Goal: Information Seeking & Learning: Understand process/instructions

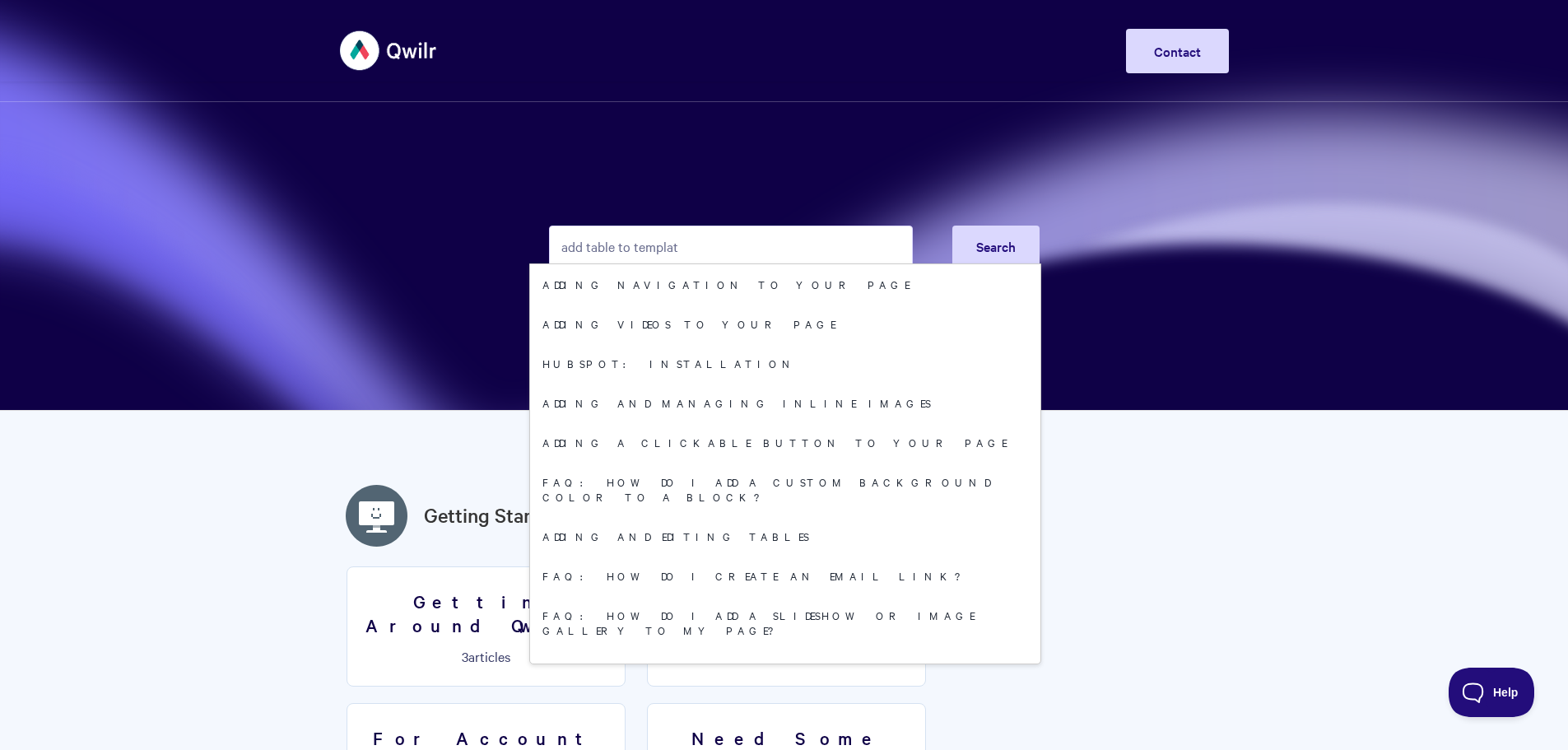
type input "add table to template"
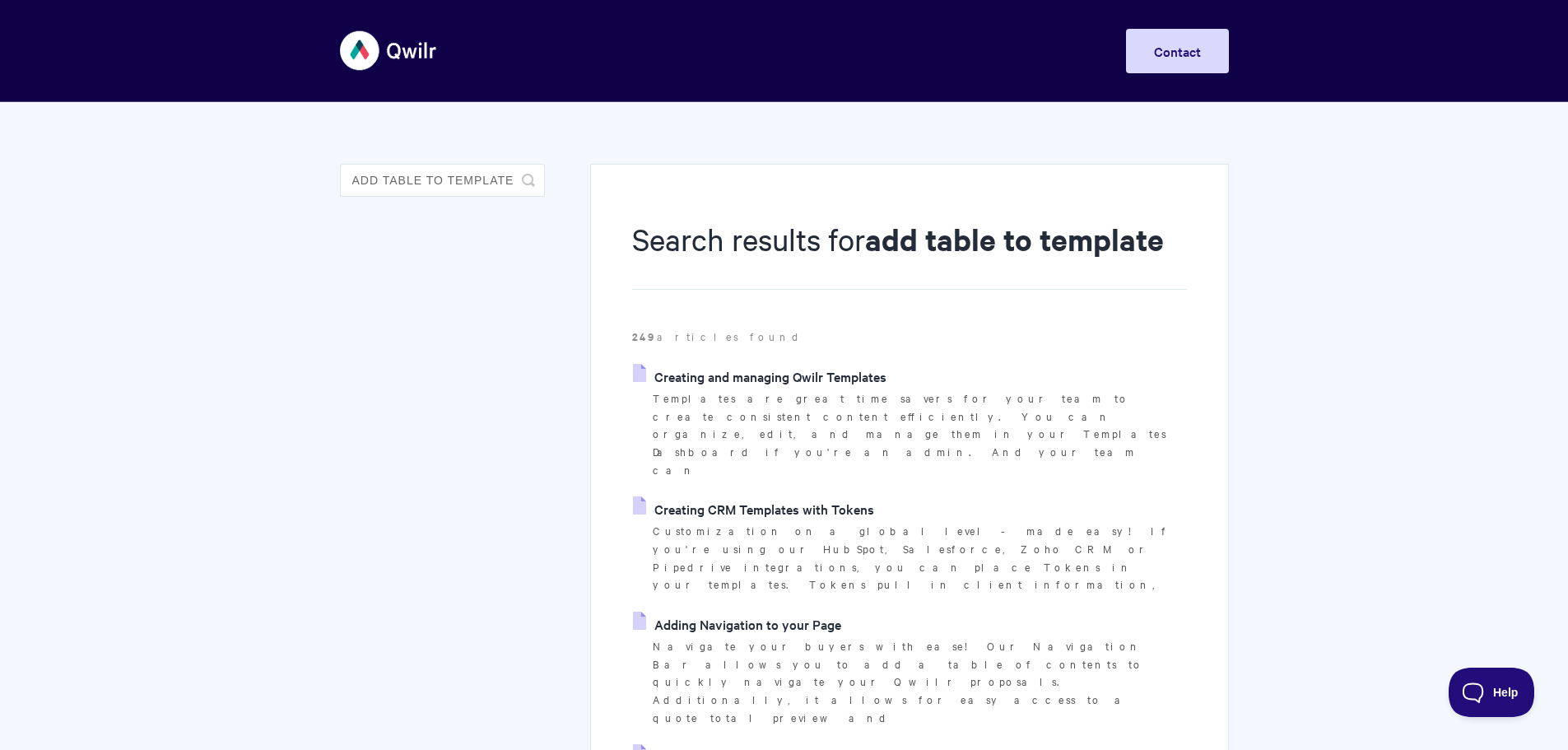
click at [736, 382] on link "Creating and managing Qwilr Templates" at bounding box center [759, 376] width 253 height 25
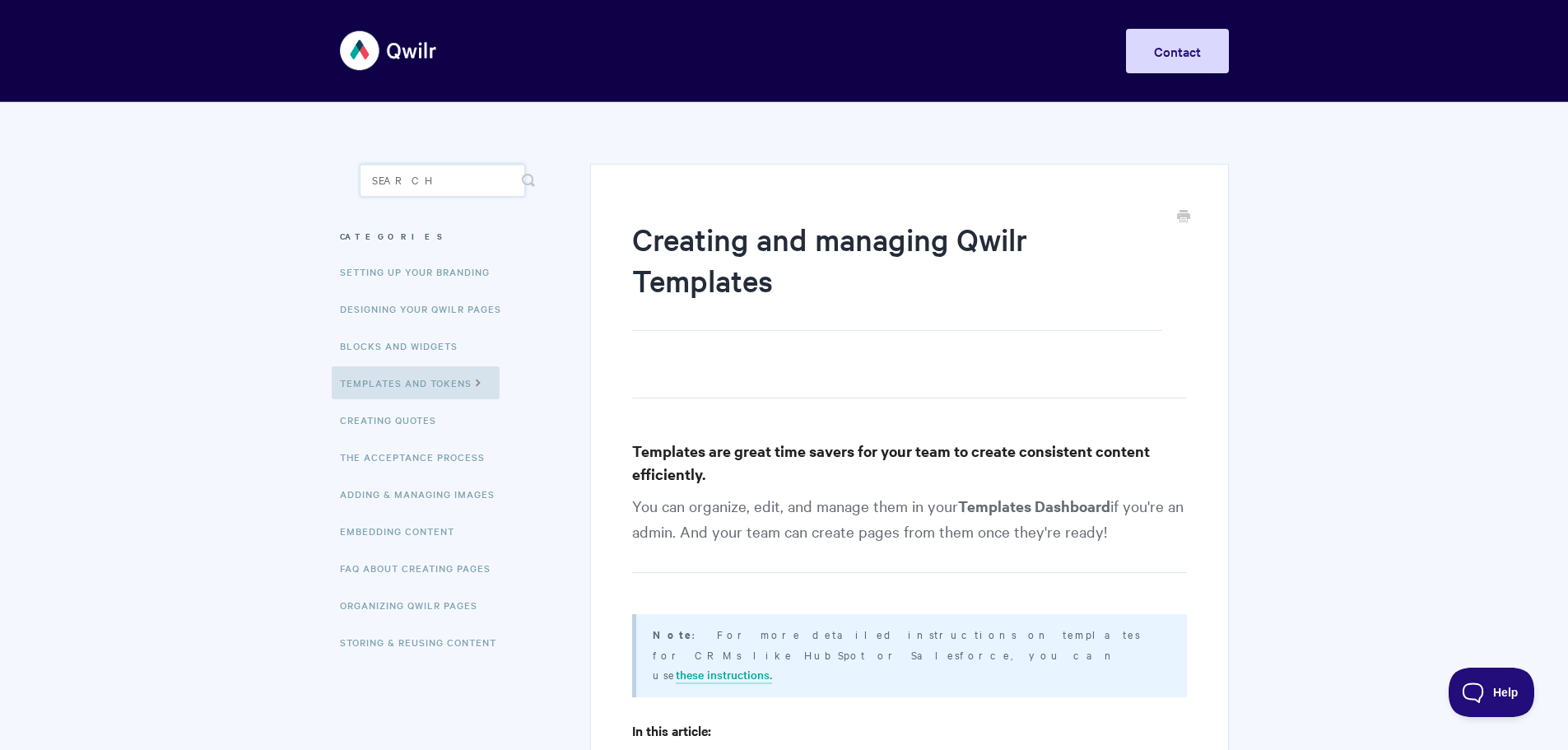
click at [416, 179] on input "Search" at bounding box center [442, 180] width 166 height 33
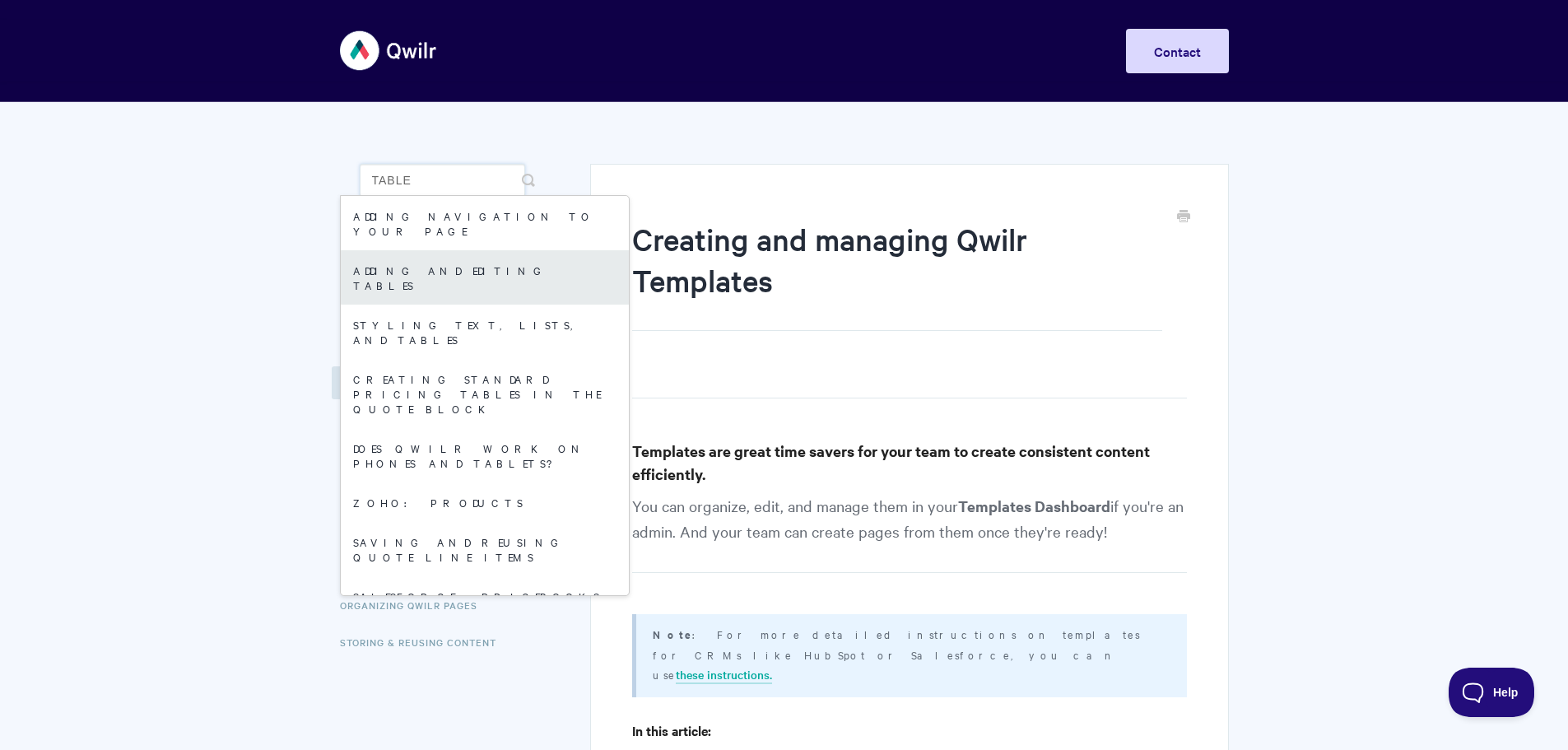
type input "table"
click at [436, 253] on link "Adding and editing tables" at bounding box center [484, 277] width 288 height 55
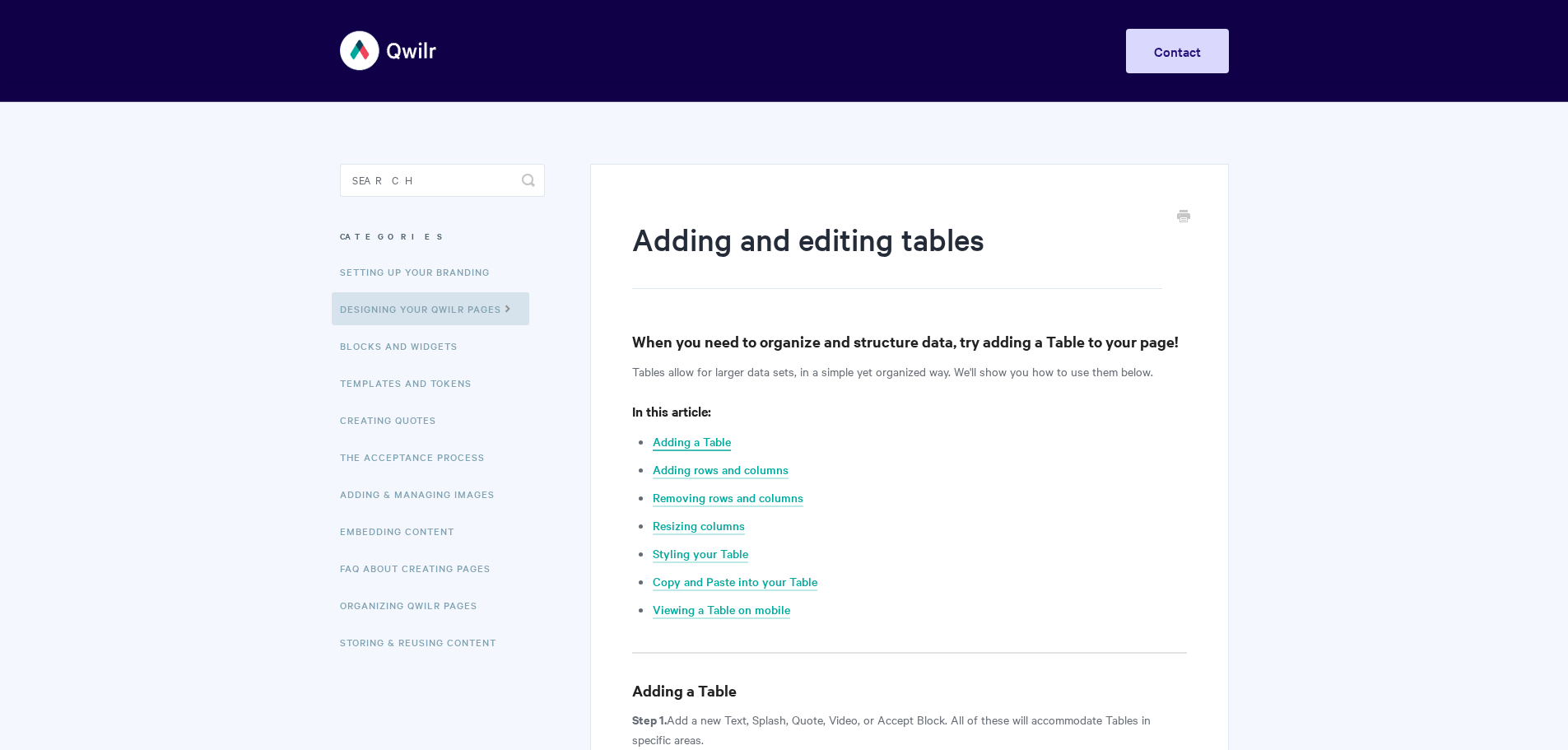
click at [705, 435] on link "Adding a Table" at bounding box center [692, 441] width 78 height 18
click at [439, 183] on input "Search" at bounding box center [443, 180] width 205 height 33
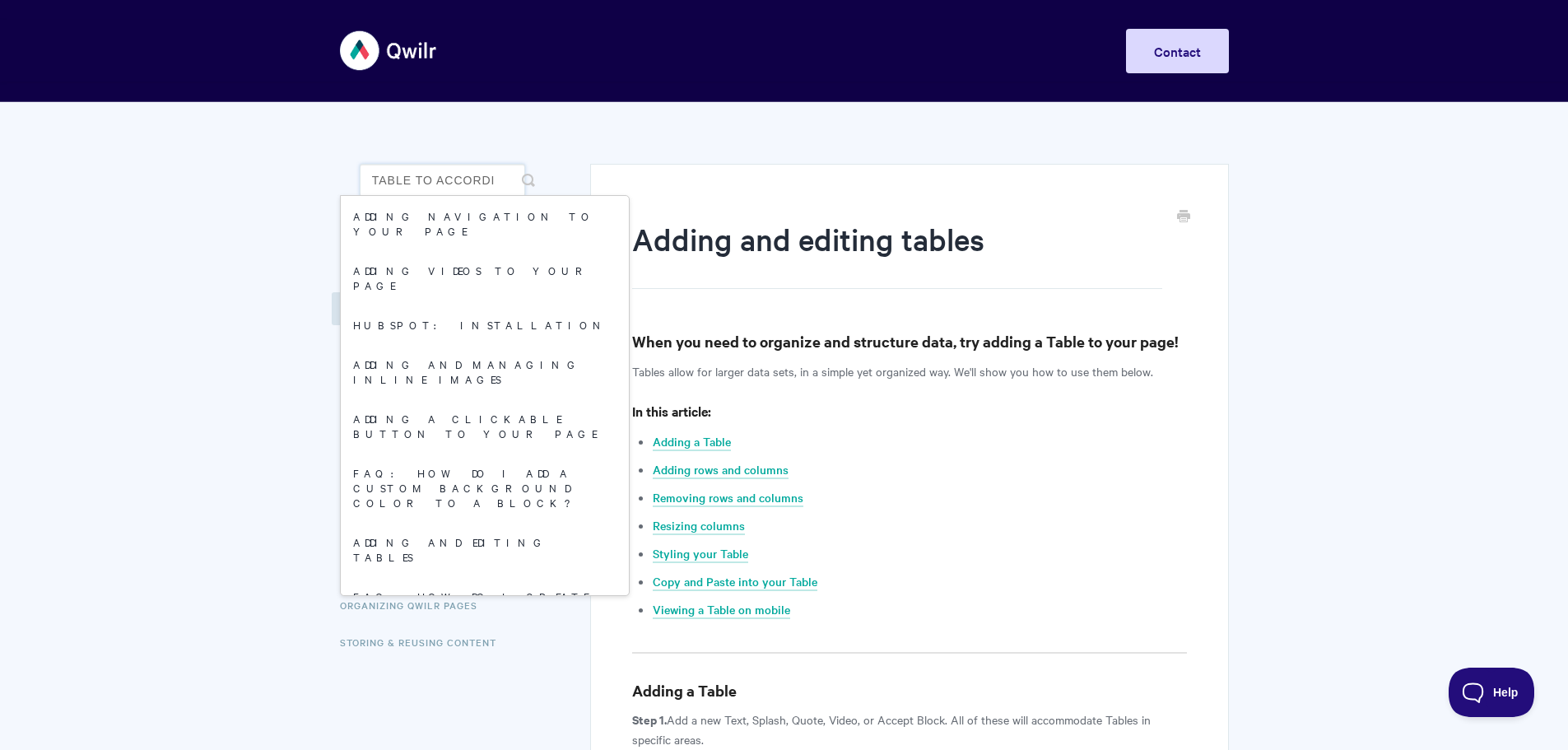
scroll to position [0, 40]
type input "add table to accordion"
